Goal: Task Accomplishment & Management: Manage account settings

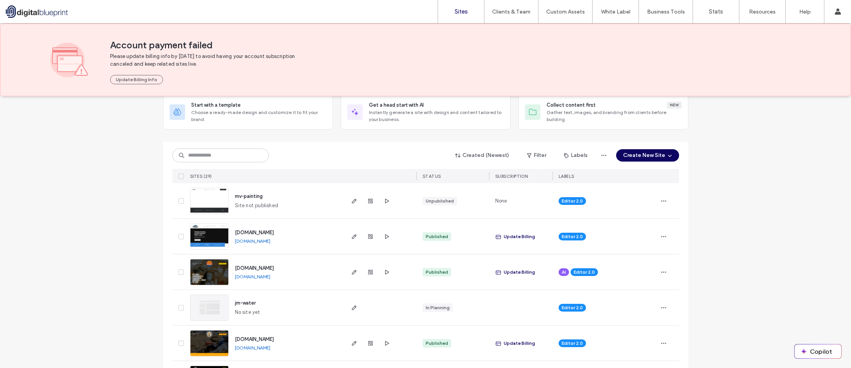
scroll to position [39, 0]
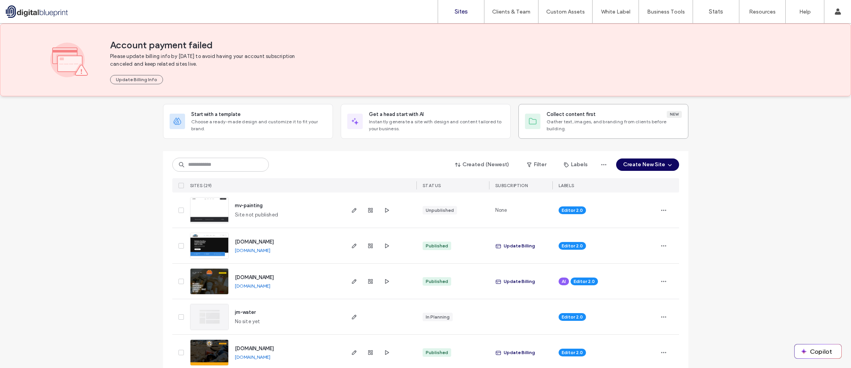
click at [592, 122] on span "Gather text, images, and branding from clients before building." at bounding box center [613, 125] width 135 height 14
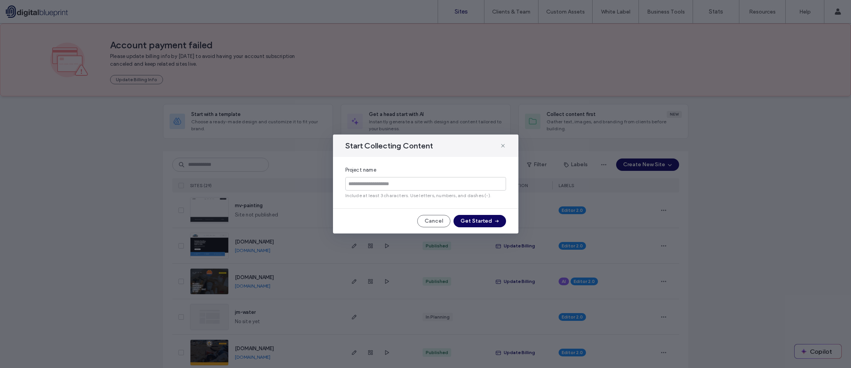
click at [387, 180] on input at bounding box center [425, 184] width 161 height 14
type input "**********"
click at [500, 219] on button "Get Started" at bounding box center [479, 221] width 53 height 12
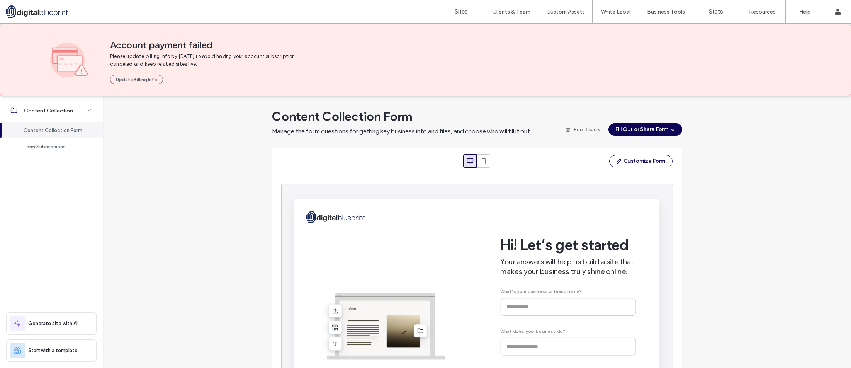
click at [649, 127] on button "Fill Out or Share Form" at bounding box center [645, 129] width 74 height 12
click at [614, 197] on div "Send the form to your client and have them fill it out themselves" at bounding box center [623, 199] width 100 height 14
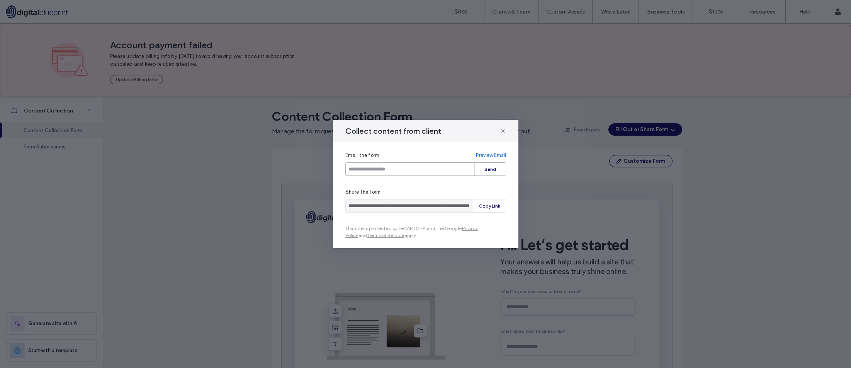
click at [414, 168] on input "email" at bounding box center [425, 169] width 161 height 14
type input "**********"
click at [481, 171] on button "Send" at bounding box center [490, 169] width 31 height 13
click at [504, 133] on icon at bounding box center [503, 131] width 6 height 6
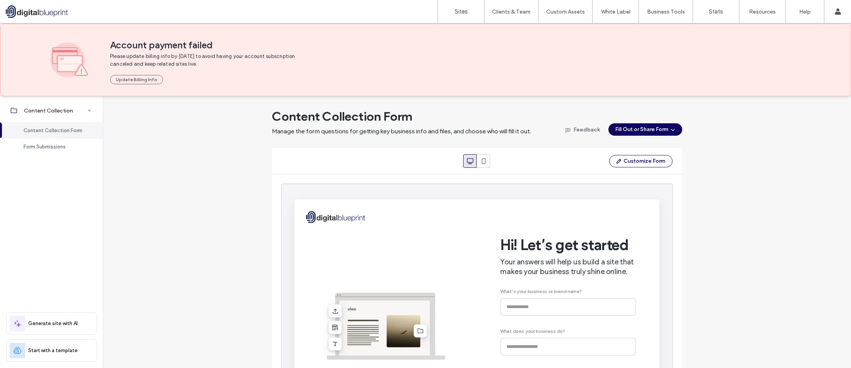
click at [37, 12] on div at bounding box center [50, 11] width 88 height 12
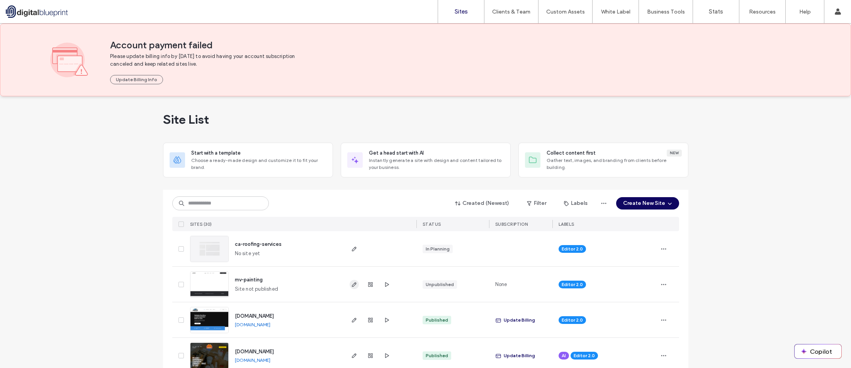
click at [351, 286] on icon "button" at bounding box center [354, 284] width 6 height 6
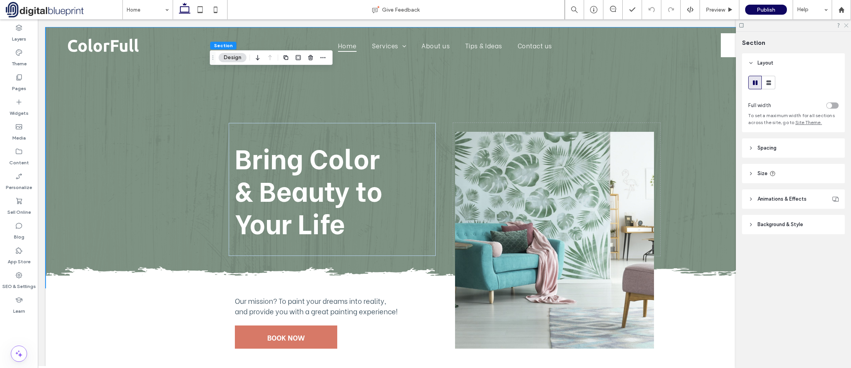
click at [846, 26] on icon at bounding box center [845, 24] width 5 height 5
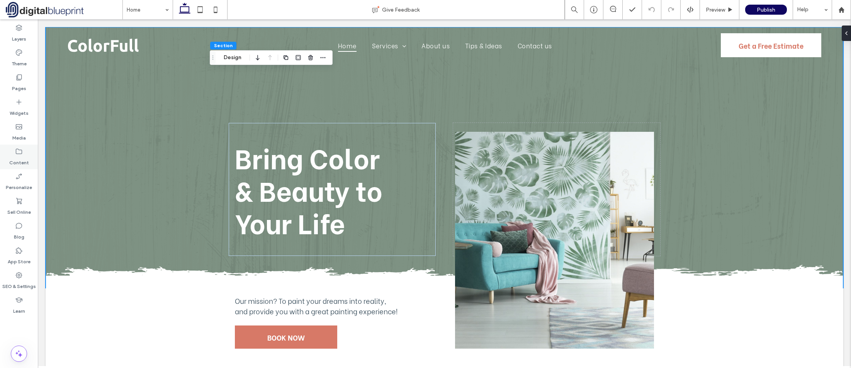
click at [25, 146] on div "Content" at bounding box center [19, 156] width 38 height 25
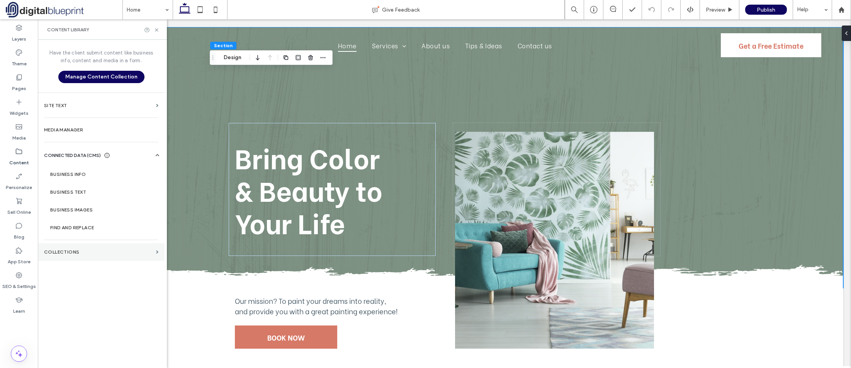
click at [123, 251] on label "Collections" at bounding box center [98, 251] width 109 height 5
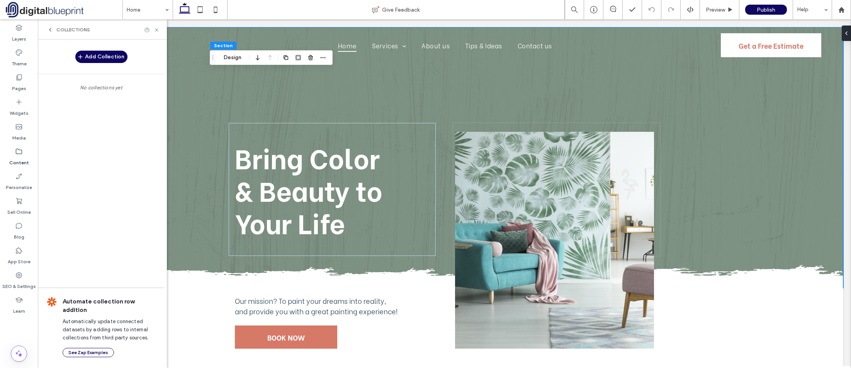
click at [52, 27] on icon at bounding box center [50, 30] width 6 height 6
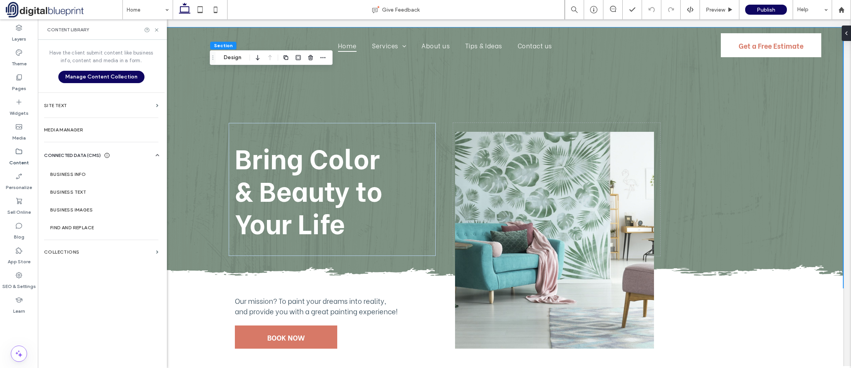
click at [27, 7] on span at bounding box center [64, 9] width 117 height 15
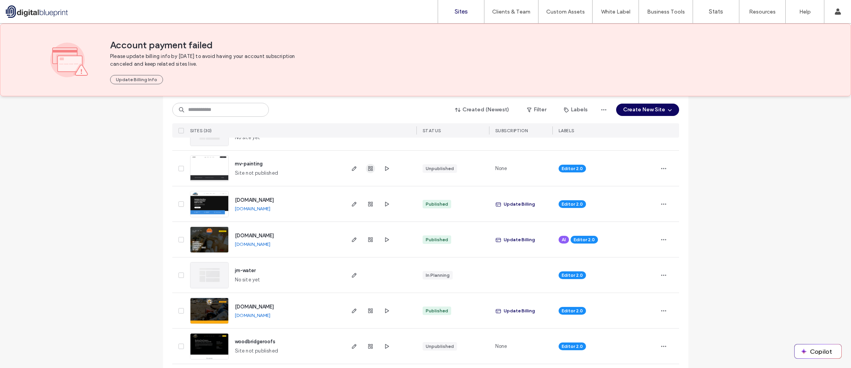
click at [368, 170] on icon "button" at bounding box center [370, 168] width 6 height 6
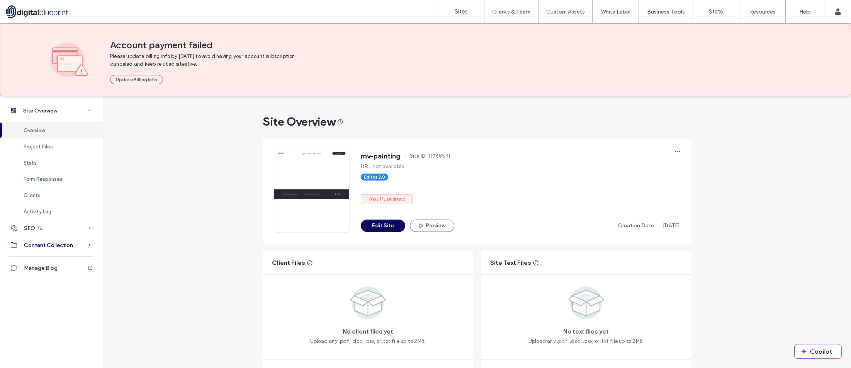
click at [56, 250] on div "Content Collection" at bounding box center [51, 244] width 103 height 17
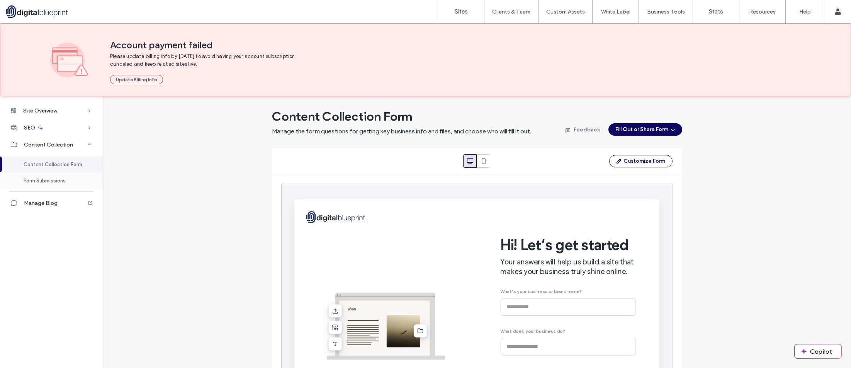
click at [43, 181] on span "Form Submissions" at bounding box center [45, 181] width 42 height 6
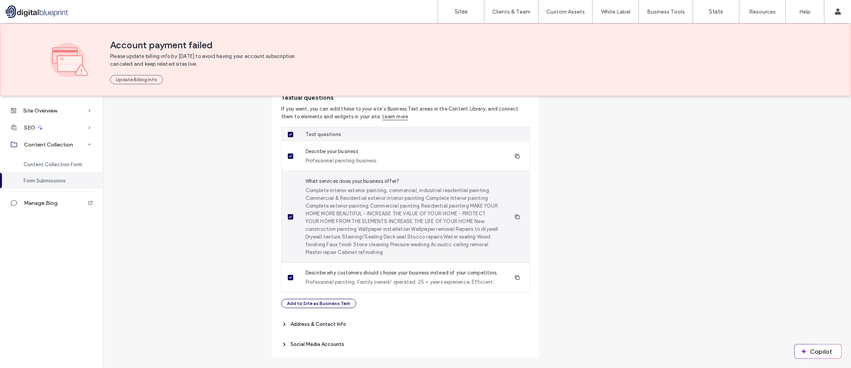
scroll to position [154, 0]
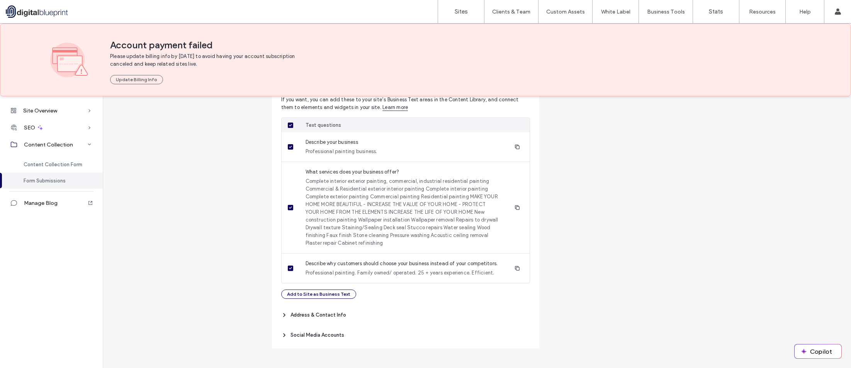
click at [330, 319] on span "Address & Contact Info" at bounding box center [318, 315] width 56 height 8
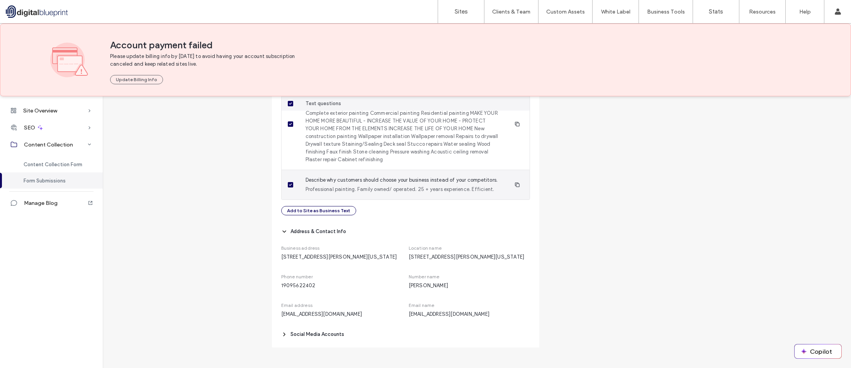
scroll to position [253, 0]
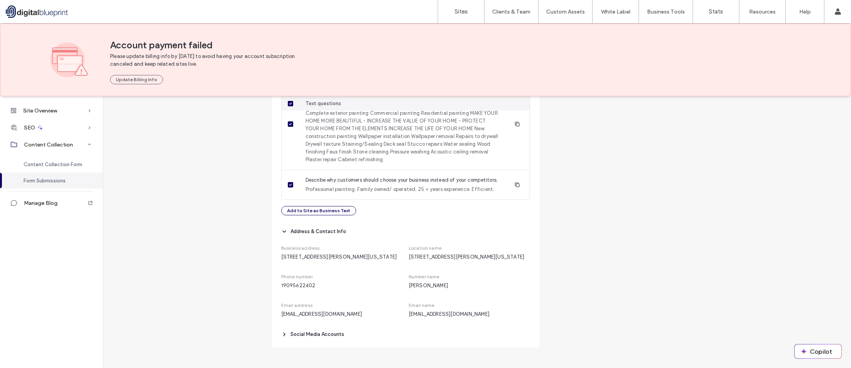
click at [309, 335] on span "Social Media Accounts" at bounding box center [317, 334] width 54 height 8
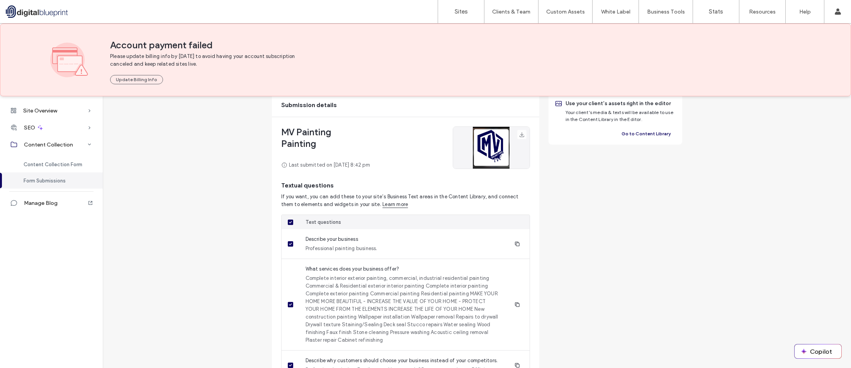
scroll to position [77, 0]
